Goal: Task Accomplishment & Management: Manage account settings

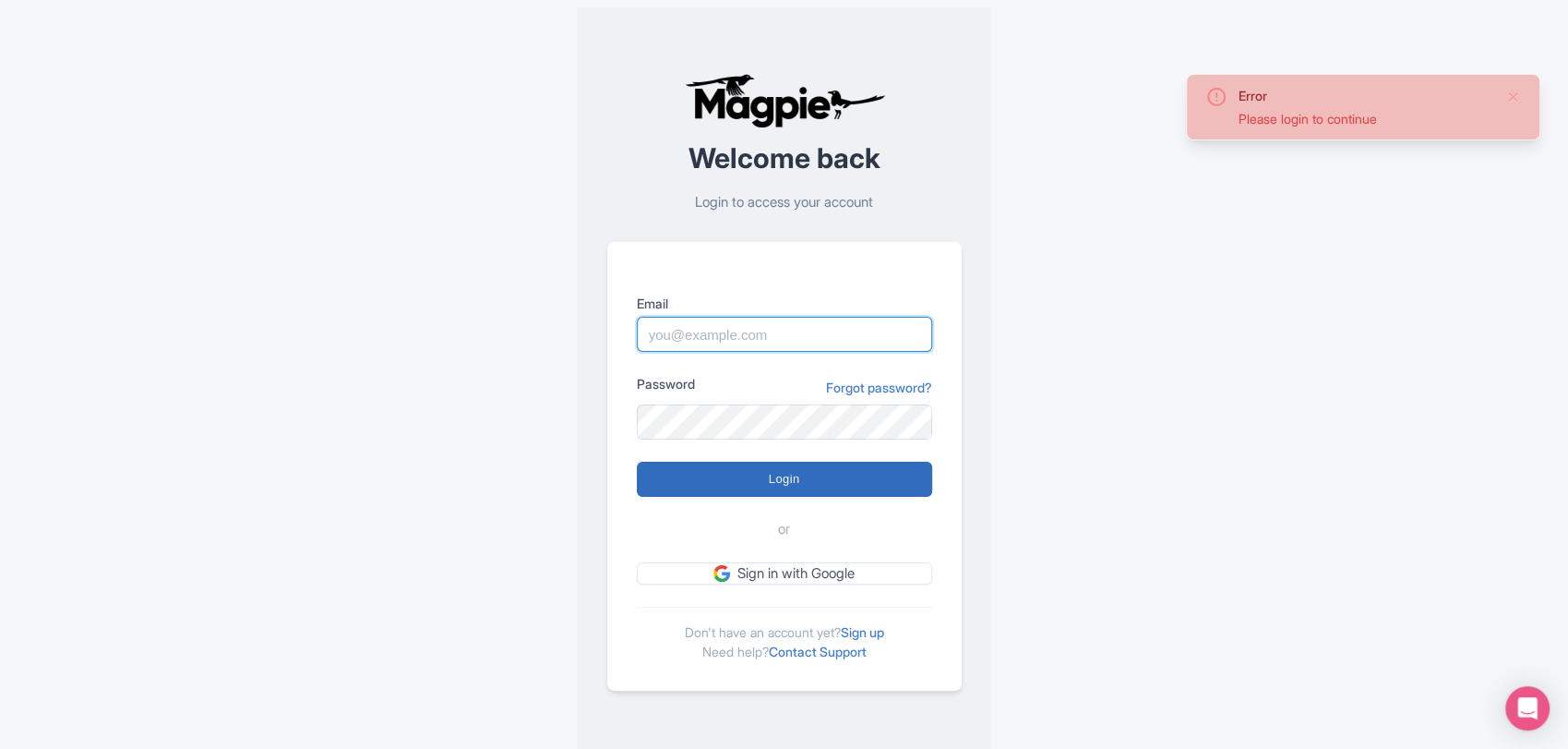
type input "[PERSON_NAME][EMAIL_ADDRESS][DOMAIN_NAME]"
click at [853, 469] on input "Login" at bounding box center [785, 479] width 296 height 35
type input "Logging in..."
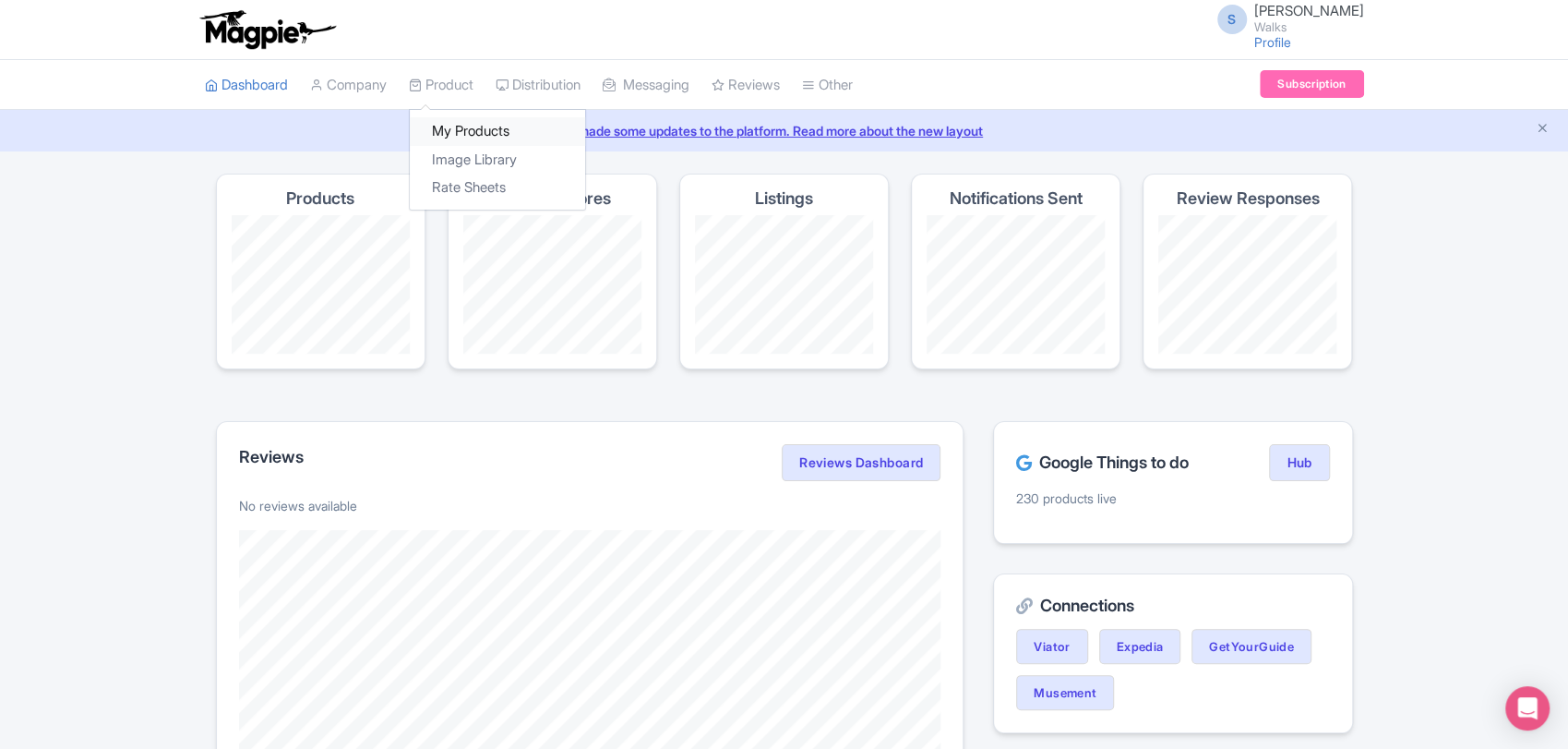
click at [474, 131] on link "My Products" at bounding box center [498, 131] width 175 height 29
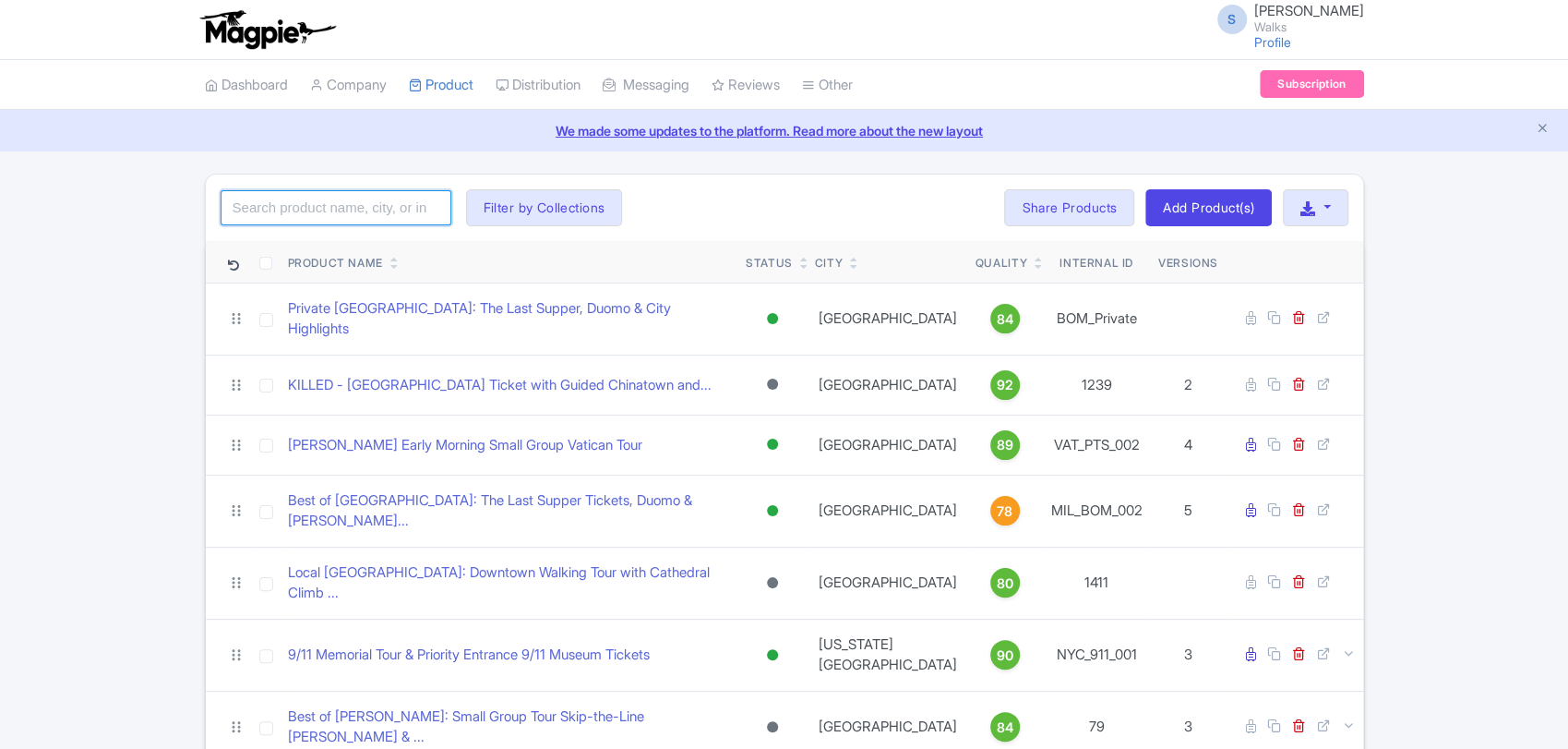
drag, startPoint x: 0, startPoint y: 0, endPoint x: 327, endPoint y: 208, distance: 387.5
click at [327, 208] on input "search" at bounding box center [336, 208] width 231 height 35
type input "catacombs"
click button "Search" at bounding box center [0, 0] width 0 height 0
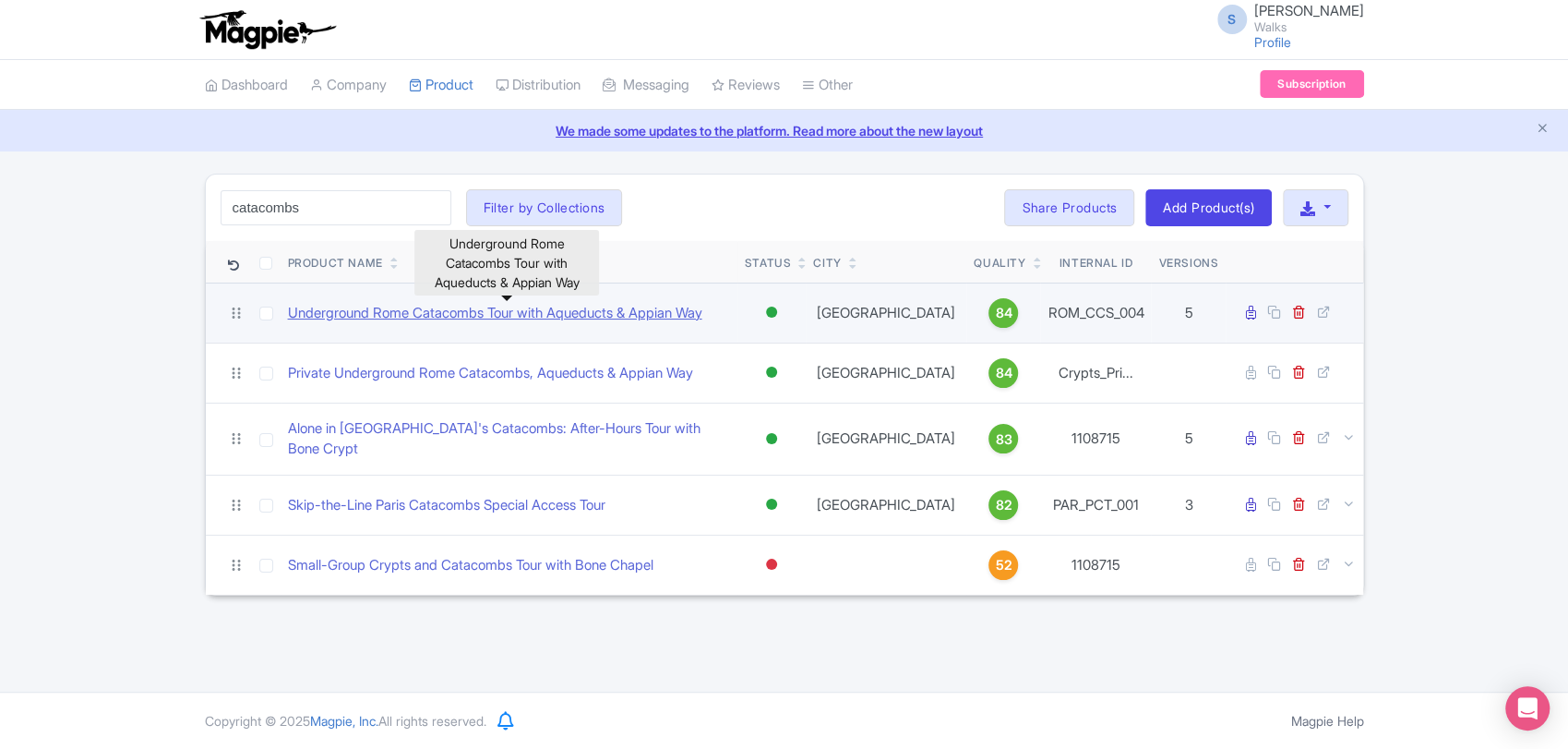
click at [465, 316] on link "Underground Rome Catacombs Tour with Aqueducts & Appian Way" at bounding box center [495, 313] width 415 height 21
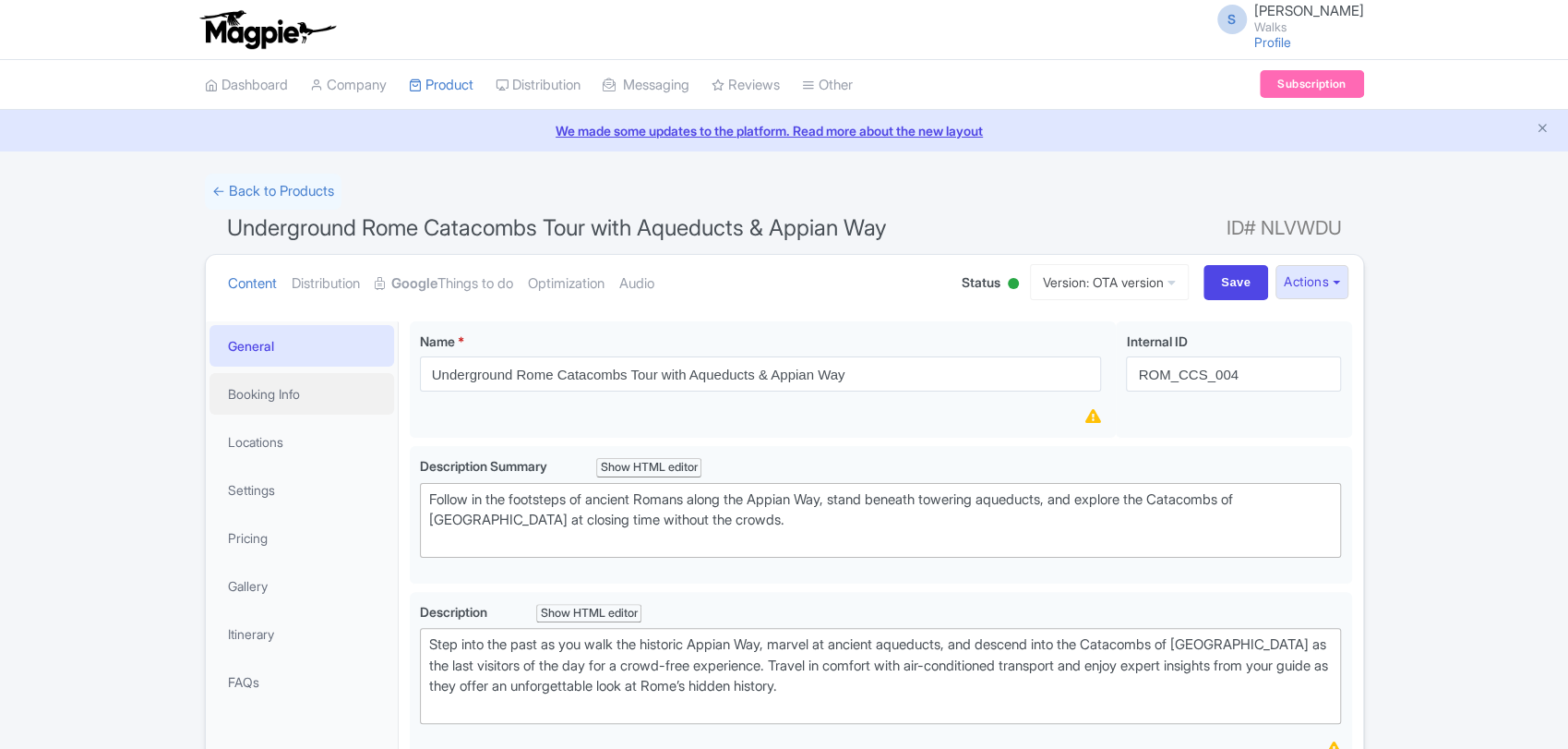
click at [289, 377] on link "Booking Info" at bounding box center [302, 393] width 185 height 42
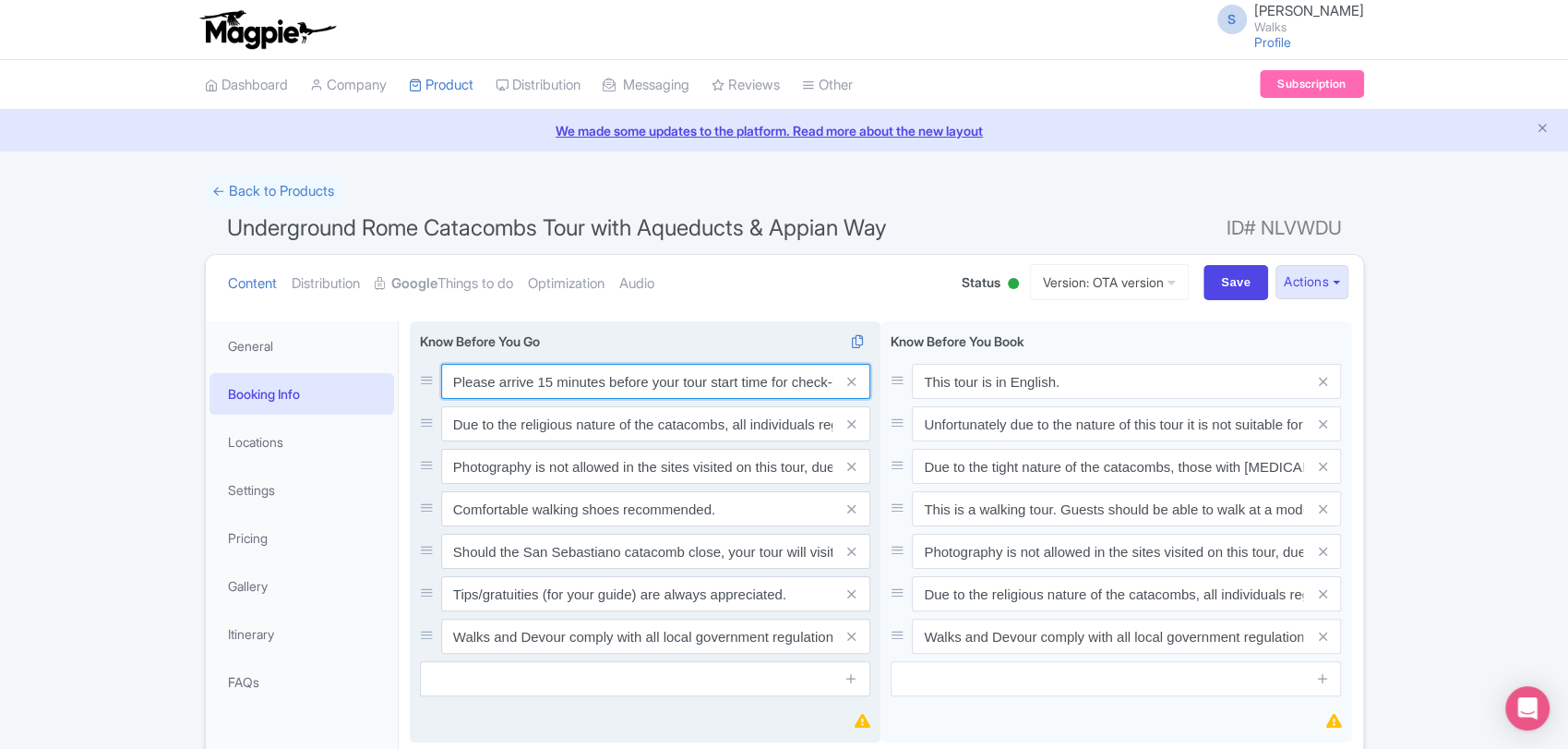
click at [580, 368] on input "Please arrive 15 minutes before your tour start time for check-in. Out of court…" at bounding box center [656, 381] width 429 height 35
